Goal: Task Accomplishment & Management: Complete application form

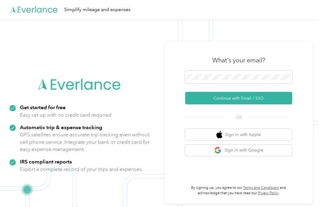
click at [247, 99] on button "Continue with Email / SSO" at bounding box center [238, 98] width 107 height 13
click at [270, 100] on button "Continue with Email / SSO" at bounding box center [238, 98] width 107 height 13
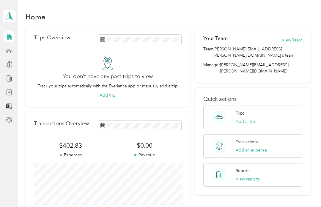
click at [12, 38] on icon at bounding box center [9, 36] width 7 height 7
click at [7, 118] on icon at bounding box center [9, 119] width 7 height 7
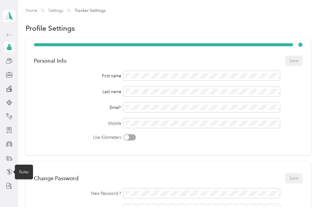
click at [12, 172] on icon at bounding box center [9, 171] width 5 height 5
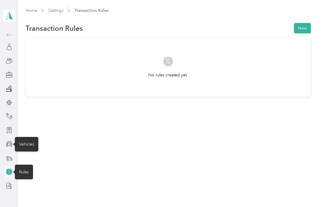
click at [12, 146] on icon at bounding box center [9, 143] width 6 height 5
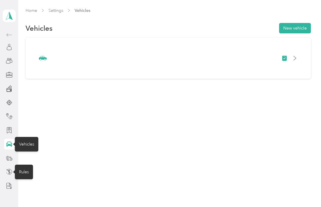
click at [262, 61] on div at bounding box center [168, 58] width 269 height 24
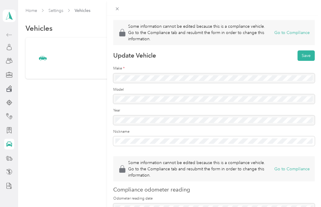
click at [227, 78] on div at bounding box center [214, 78] width 202 height 10
click at [219, 83] on form "Some information cannot be edited because this is a compliance vehicle. Go to t…" at bounding box center [214, 127] width 202 height 215
click at [165, 81] on div at bounding box center [214, 78] width 202 height 10
click at [210, 77] on div at bounding box center [214, 78] width 202 height 10
click at [295, 34] on button "Go to Compliance" at bounding box center [292, 32] width 35 height 6
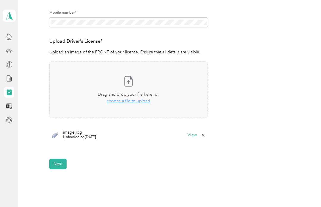
scroll to position [136, 0]
click at [165, 133] on div "image.jpg Uploaded on [DATE] View" at bounding box center [128, 134] width 159 height 18
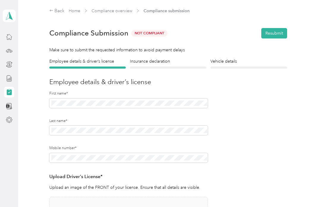
scroll to position [0, 0]
click at [154, 64] on h4 "Insurance declaration" at bounding box center [168, 61] width 77 height 6
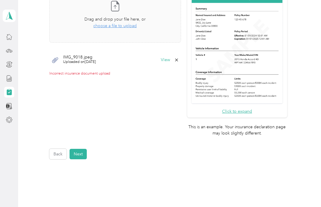
scroll to position [172, 0]
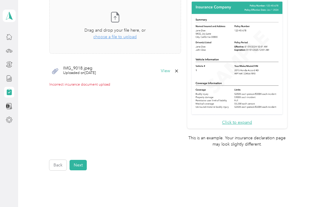
click at [276, 60] on img at bounding box center [238, 58] width 94 height 115
click at [252, 119] on button "Click to expand" at bounding box center [237, 122] width 30 height 6
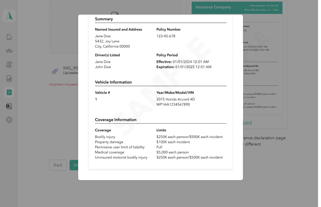
scroll to position [47, 0]
click at [275, 143] on div "Sample insurance declaration" at bounding box center [243, 98] width 165 height 167
click at [257, 129] on div "Sample insurance declaration" at bounding box center [243, 98] width 165 height 167
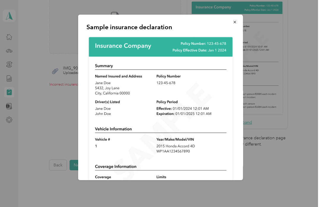
scroll to position [0, 0]
click at [236, 23] on icon "button" at bounding box center [235, 22] width 2 height 2
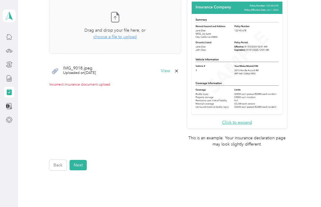
click at [104, 71] on div "IMG_9018.jpeg Uploaded on [DATE] View" at bounding box center [115, 71] width 132 height 18
click at [170, 72] on button "View" at bounding box center [165, 71] width 9 height 4
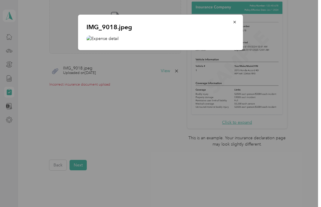
click at [144, 34] on div "IMG_9018.jpeg" at bounding box center [160, 32] width 165 height 35
click at [132, 32] on div "IMG_9018.jpeg" at bounding box center [160, 32] width 165 height 35
click at [113, 47] on div "IMG_9018.jpeg" at bounding box center [160, 32] width 165 height 35
click at [237, 23] on button "button" at bounding box center [235, 22] width 13 height 10
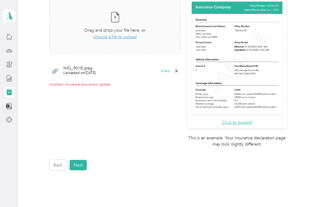
click at [170, 72] on button "View" at bounding box center [165, 71] width 9 height 4
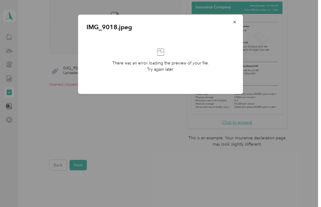
click at [192, 64] on p "There was an error loading the preview of your file. Try again later." at bounding box center [161, 66] width 97 height 13
click at [241, 24] on button "button" at bounding box center [235, 22] width 13 height 10
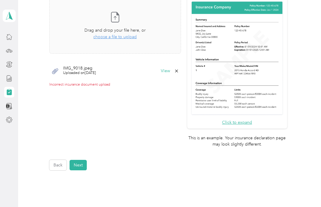
click at [196, 71] on div "Click to expand This is an example. Your insurance declaration page may look sl…" at bounding box center [168, 75] width 238 height 156
click at [179, 68] on icon at bounding box center [176, 70] width 5 height 5
click at [178, 77] on button "Yes" at bounding box center [175, 75] width 12 height 10
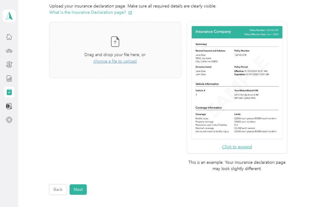
scroll to position [147, 0]
click at [137, 61] on span "choose a file to upload" at bounding box center [114, 61] width 43 height 5
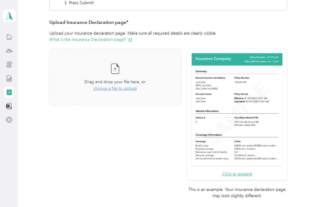
scroll to position [120, 0]
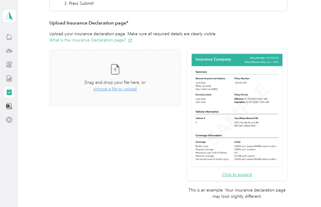
click at [130, 90] on span "choose a file to upload" at bounding box center [114, 88] width 43 height 5
click at [319, 72] on div "Back Home Compliance overview Compliance submission Compliance Submission Not C…" at bounding box center [168, 79] width 300 height 399
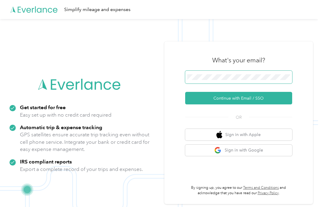
click at [241, 98] on button "Continue with Email / SSO" at bounding box center [238, 98] width 107 height 13
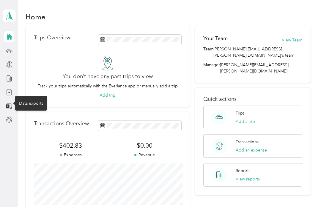
click at [12, 107] on icon at bounding box center [9, 106] width 7 height 7
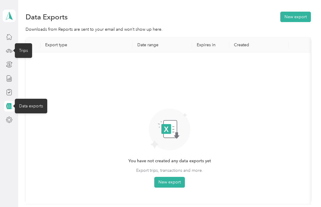
click at [10, 53] on icon at bounding box center [9, 50] width 7 height 7
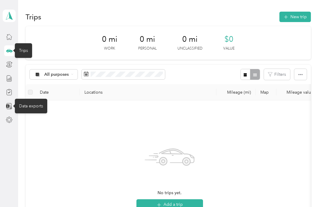
click at [4, 39] on div at bounding box center [9, 36] width 10 height 11
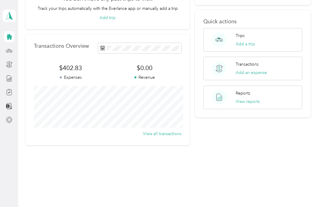
scroll to position [77, 0]
click at [12, 94] on icon at bounding box center [9, 92] width 7 height 7
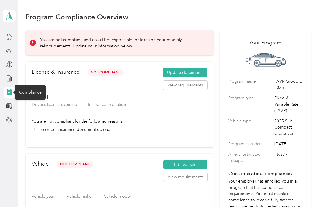
click at [199, 73] on button "Update documents" at bounding box center [185, 73] width 45 height 10
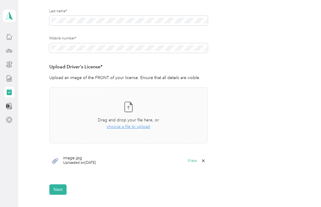
scroll to position [138, 0]
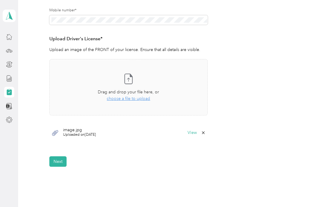
click at [65, 163] on button "Next" at bounding box center [57, 161] width 17 height 10
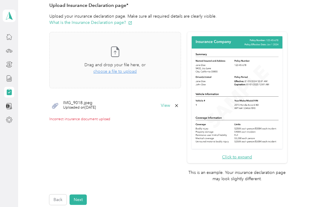
click at [179, 104] on icon at bounding box center [176, 105] width 5 height 5
click at [178, 111] on button "Yes" at bounding box center [175, 109] width 12 height 10
click at [124, 73] on span "choose a file to upload" at bounding box center [114, 71] width 43 height 5
click at [83, 194] on button "Next" at bounding box center [78, 199] width 17 height 10
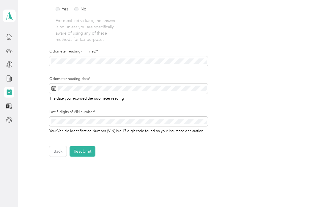
scroll to position [182, 0]
click at [89, 151] on button "Resubmit" at bounding box center [83, 150] width 26 height 10
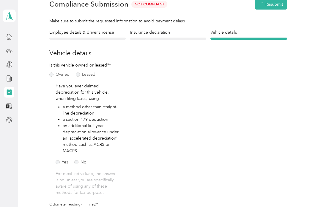
scroll to position [7, 0]
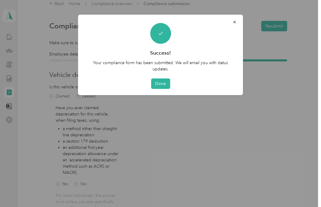
click at [166, 83] on button "Done" at bounding box center [160, 83] width 19 height 10
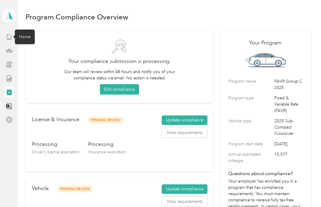
click at [6, 35] on icon at bounding box center [9, 36] width 7 height 7
